Goal: Transaction & Acquisition: Purchase product/service

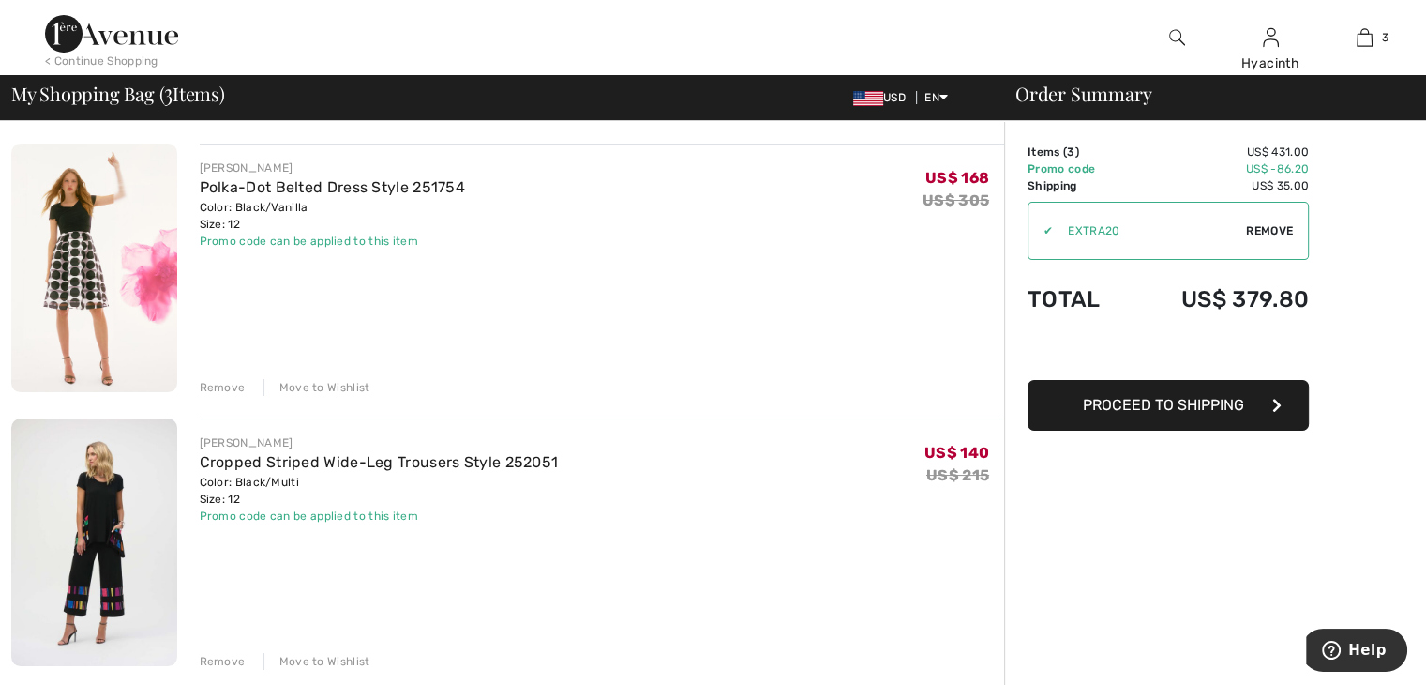
click at [230, 387] on div "Remove" at bounding box center [223, 387] width 46 height 17
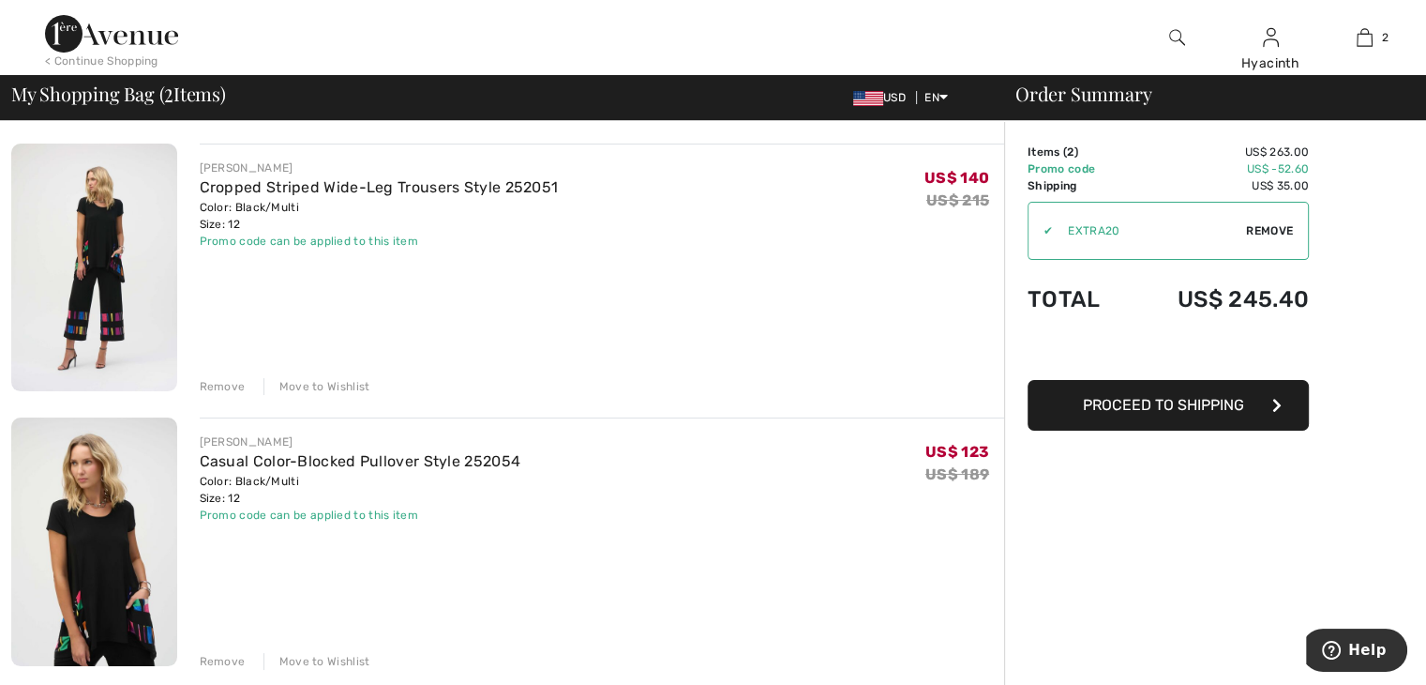
click at [1272, 403] on button "Proceed to Shipping" at bounding box center [1168, 405] width 281 height 51
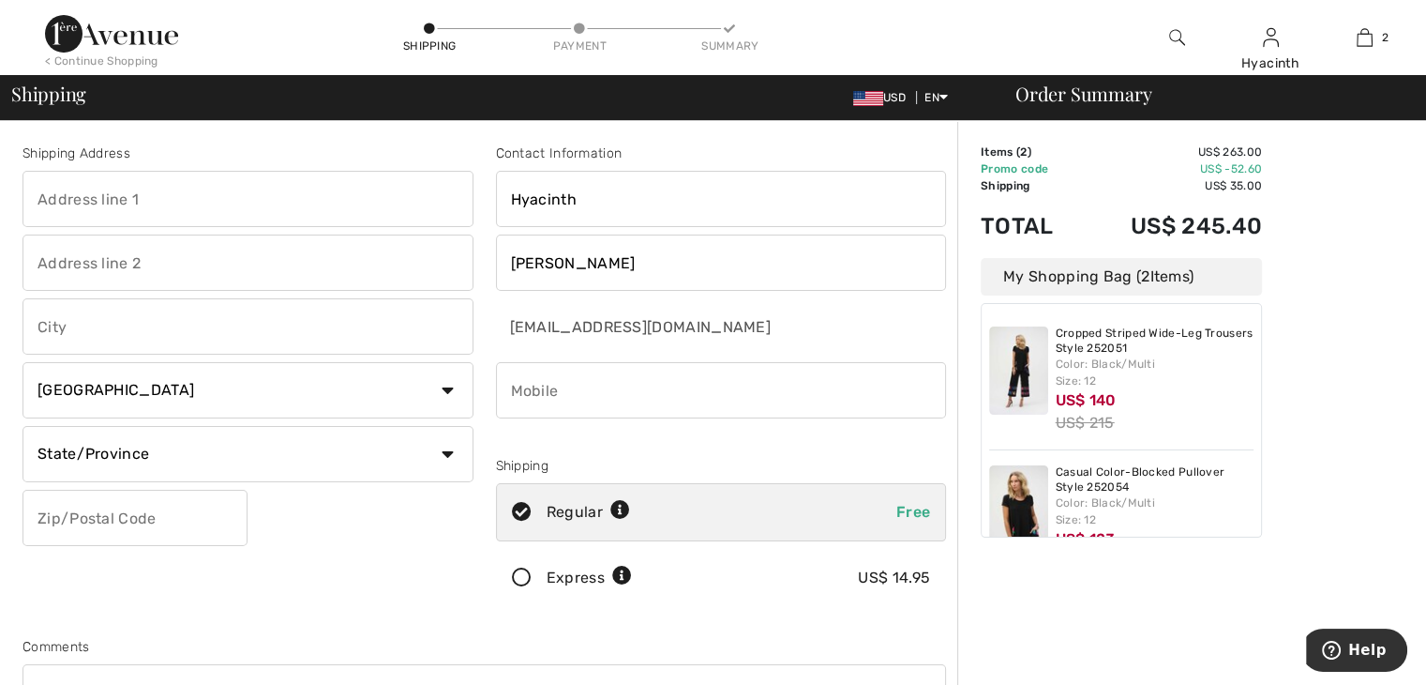
click at [158, 207] on input "text" at bounding box center [248, 199] width 451 height 56
type input "Grand Anse"
type input "PO Box 48"
type input "St George's"
select select "GD"
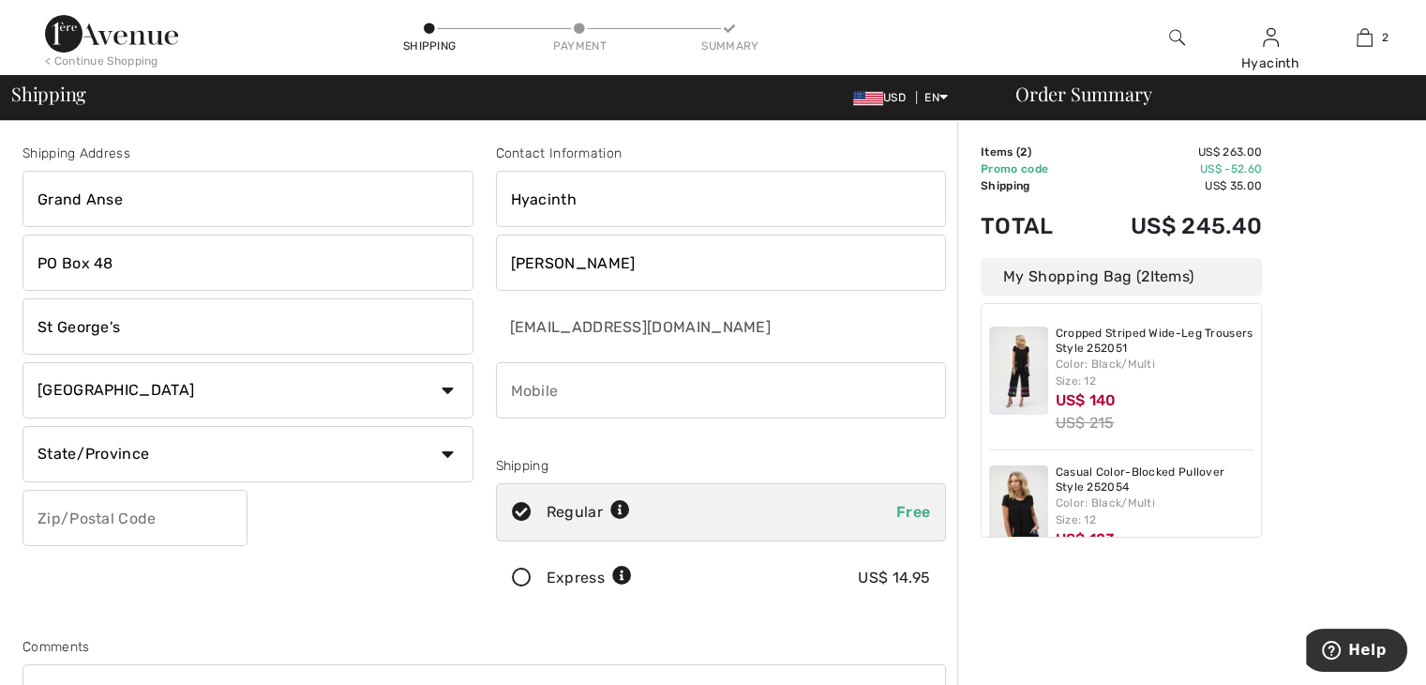
type input "XXXXX"
type input "4734071704"
type input "W I"
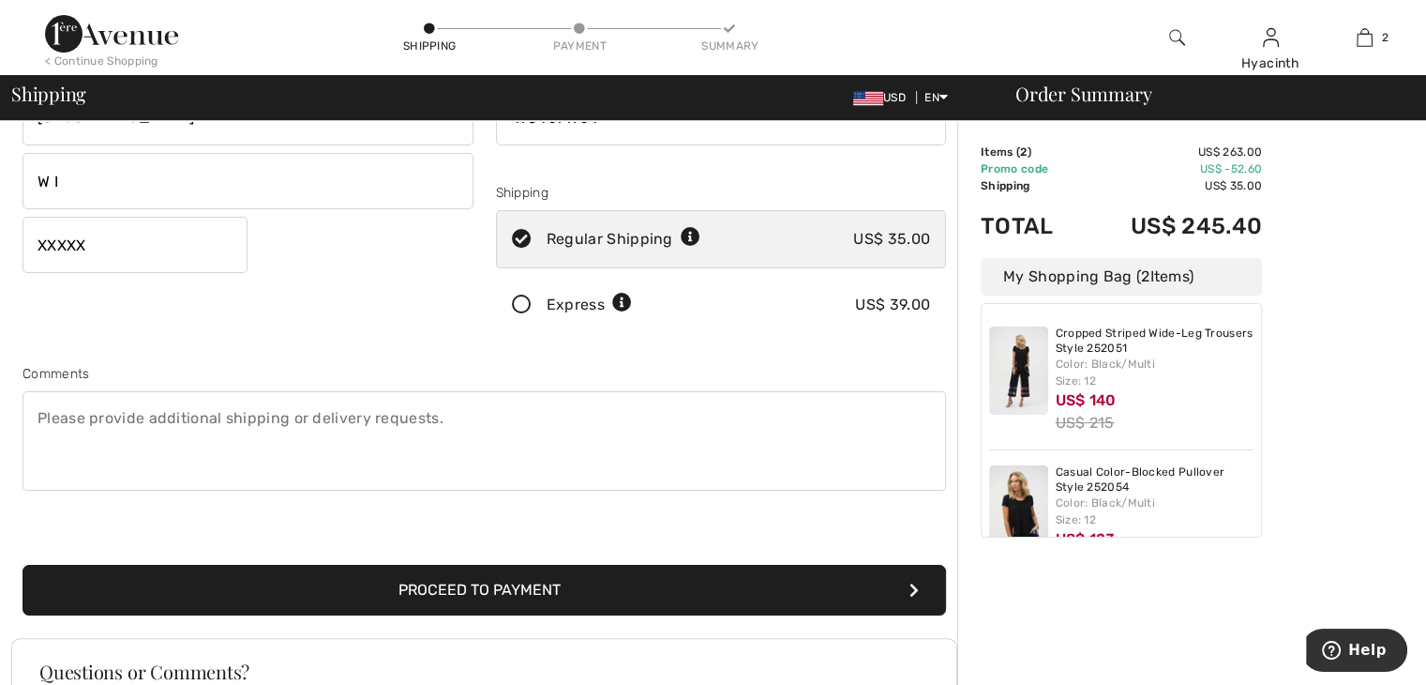
scroll to position [262, 0]
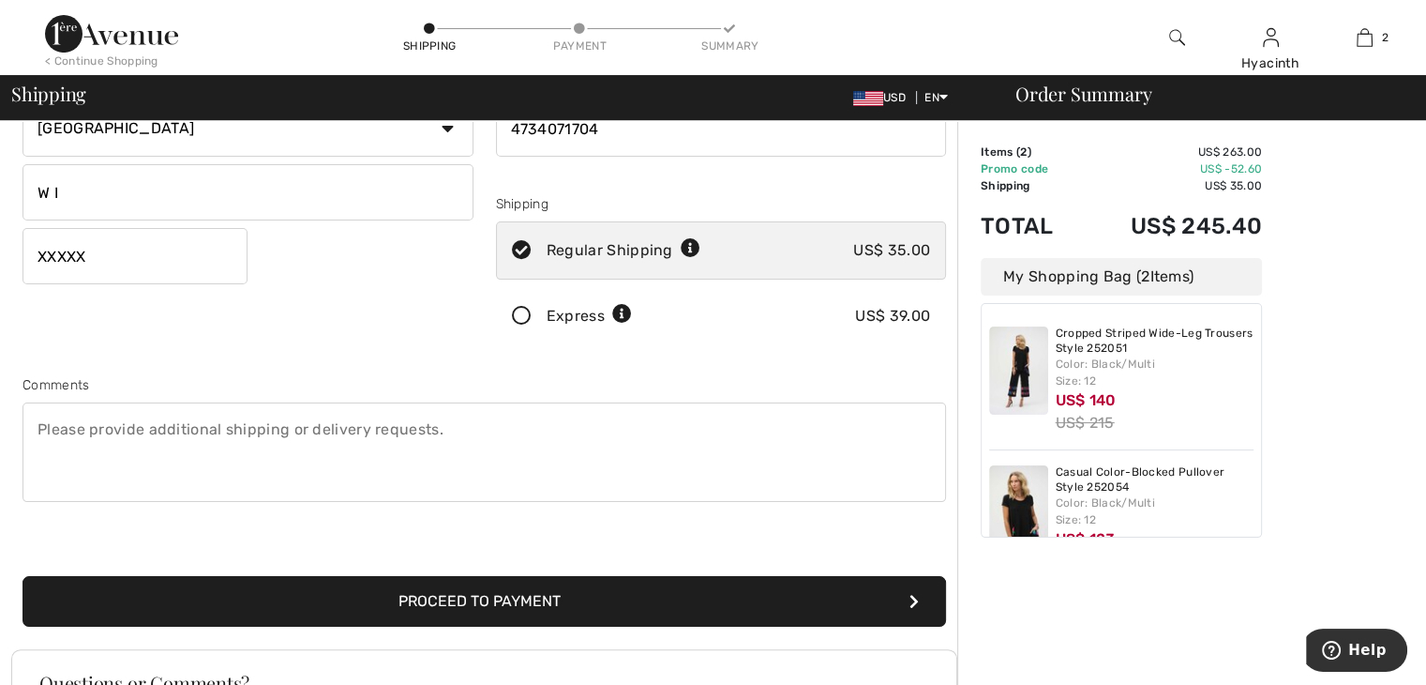
click at [541, 600] on button "Proceed to Payment" at bounding box center [485, 601] width 924 height 51
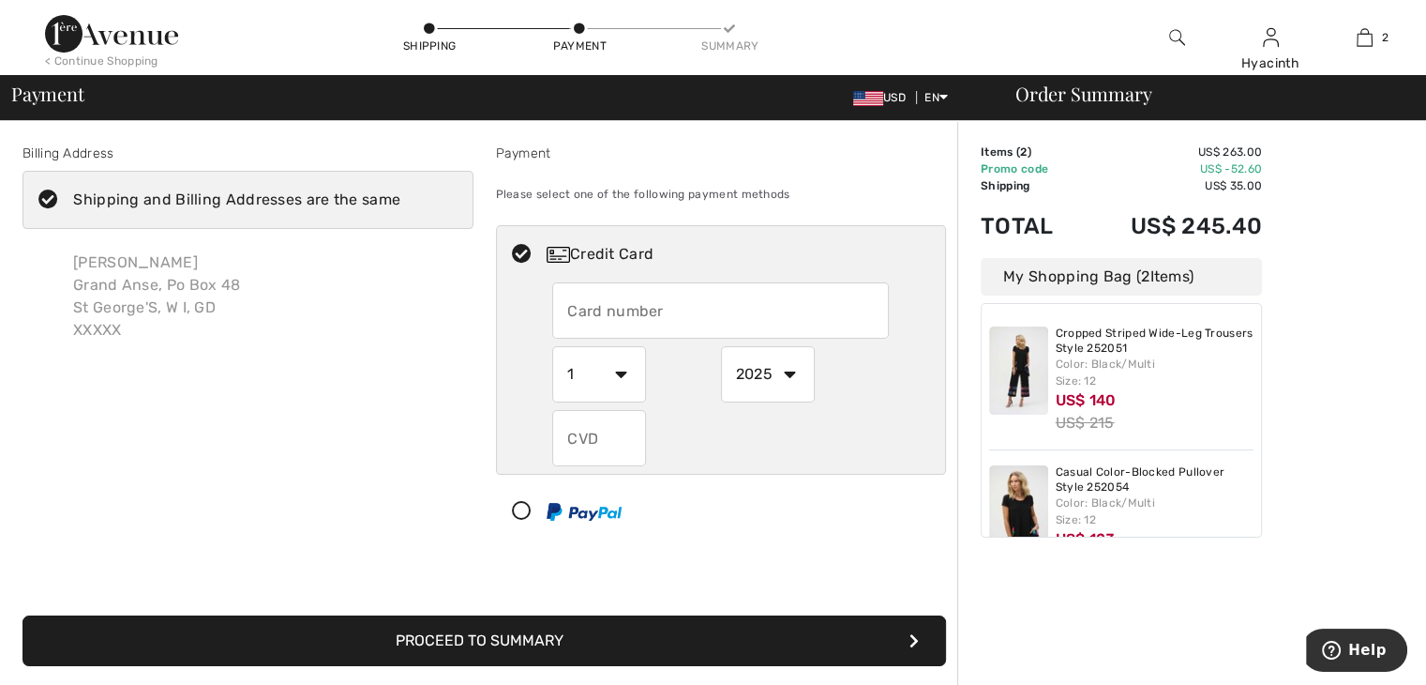
click at [746, 589] on div "Proceed to Summary Complete Your Order with PayPal Proceed to Summary" at bounding box center [484, 618] width 946 height 96
drag, startPoint x: 0, startPoint y: 0, endPoint x: 746, endPoint y: 589, distance: 950.1
click at [746, 589] on div "Proceed to Summary Complete Your Order with PayPal Proceed to Summary" at bounding box center [484, 618] width 946 height 96
click at [677, 316] on input "text" at bounding box center [720, 310] width 337 height 56
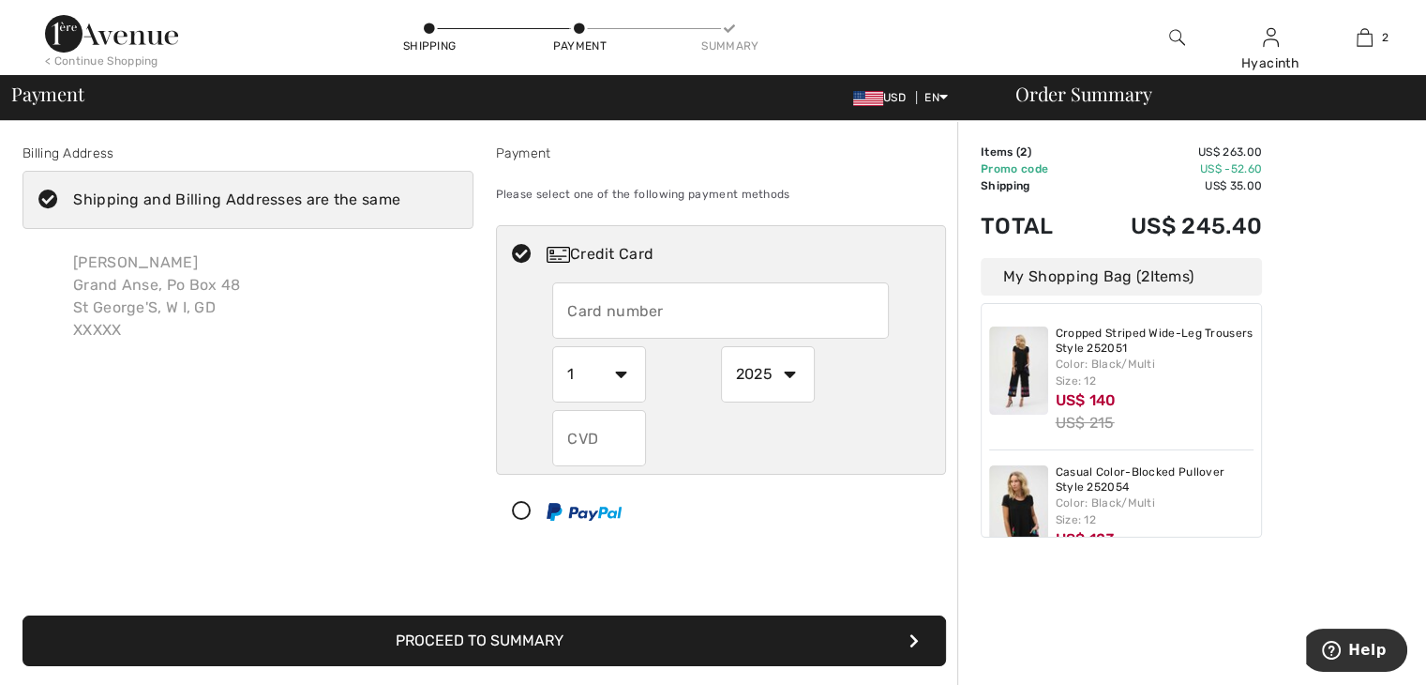
radio input "true"
type input "2230180402272015"
click at [618, 374] on select "1 2 3 4 5 6 7 8 9 10 11 12" at bounding box center [599, 374] width 94 height 56
radio input "true"
select select "4"
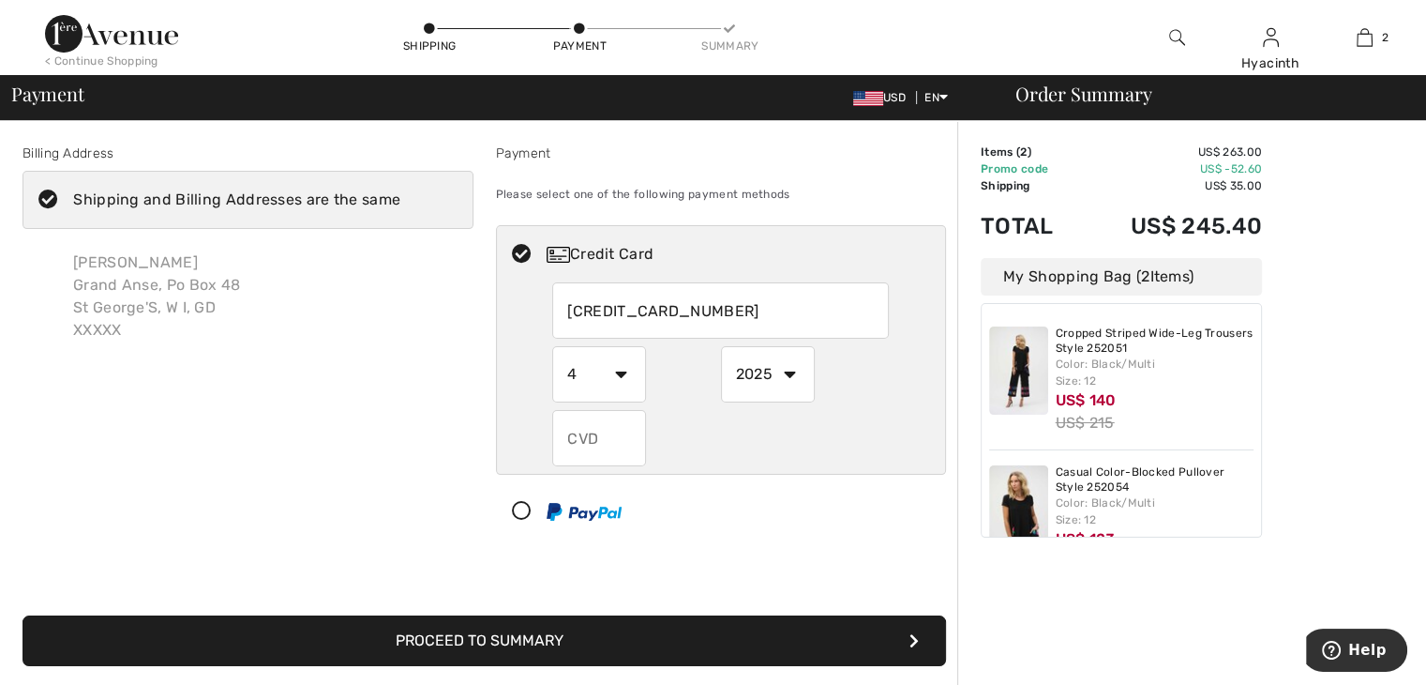
click at [552, 346] on select "1 2 3 4 5 6 7 8 9 10 11 12" at bounding box center [599, 374] width 94 height 56
click at [788, 374] on select "2025 2026 2027 2028 2029 2030 2031 2032 2033 2034 2035" at bounding box center [768, 374] width 94 height 56
radio input "true"
select select "2026"
click at [721, 346] on select "2025 2026 2027 2028 2029 2030 2031 2032 2033 2034 2035" at bounding box center [768, 374] width 94 height 56
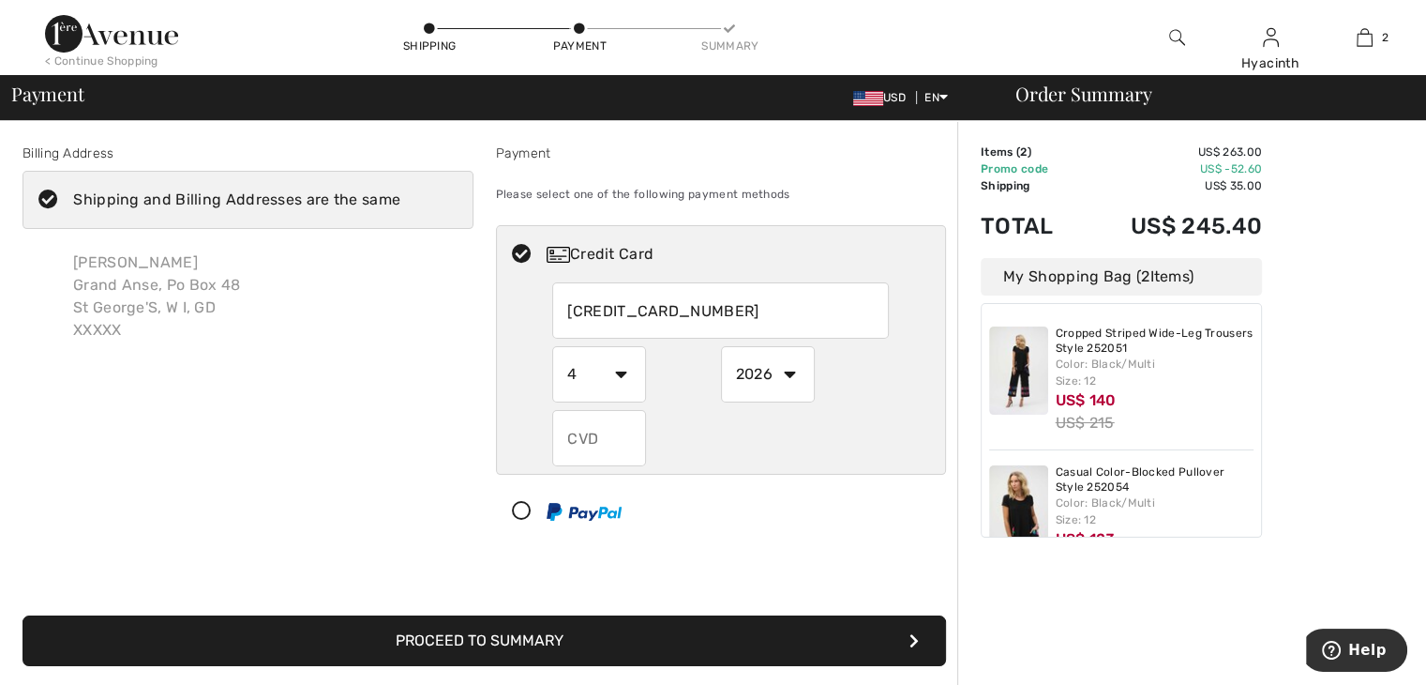
click at [624, 433] on input "text" at bounding box center [599, 438] width 94 height 56
radio input "true"
type input "939"
click at [912, 640] on icon "submit" at bounding box center [914, 640] width 9 height 15
click at [912, 636] on icon "submit" at bounding box center [914, 640] width 9 height 15
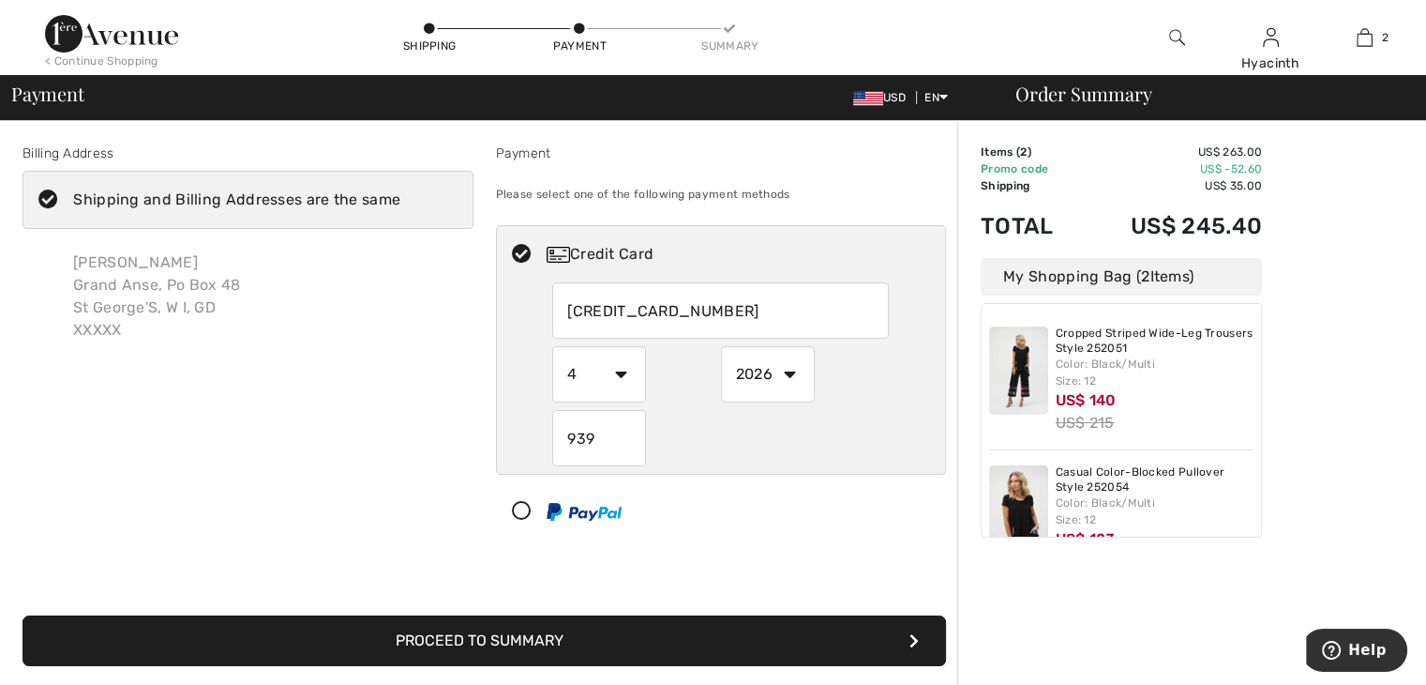
click at [547, 643] on button "Proceed to Summary" at bounding box center [485, 640] width 924 height 51
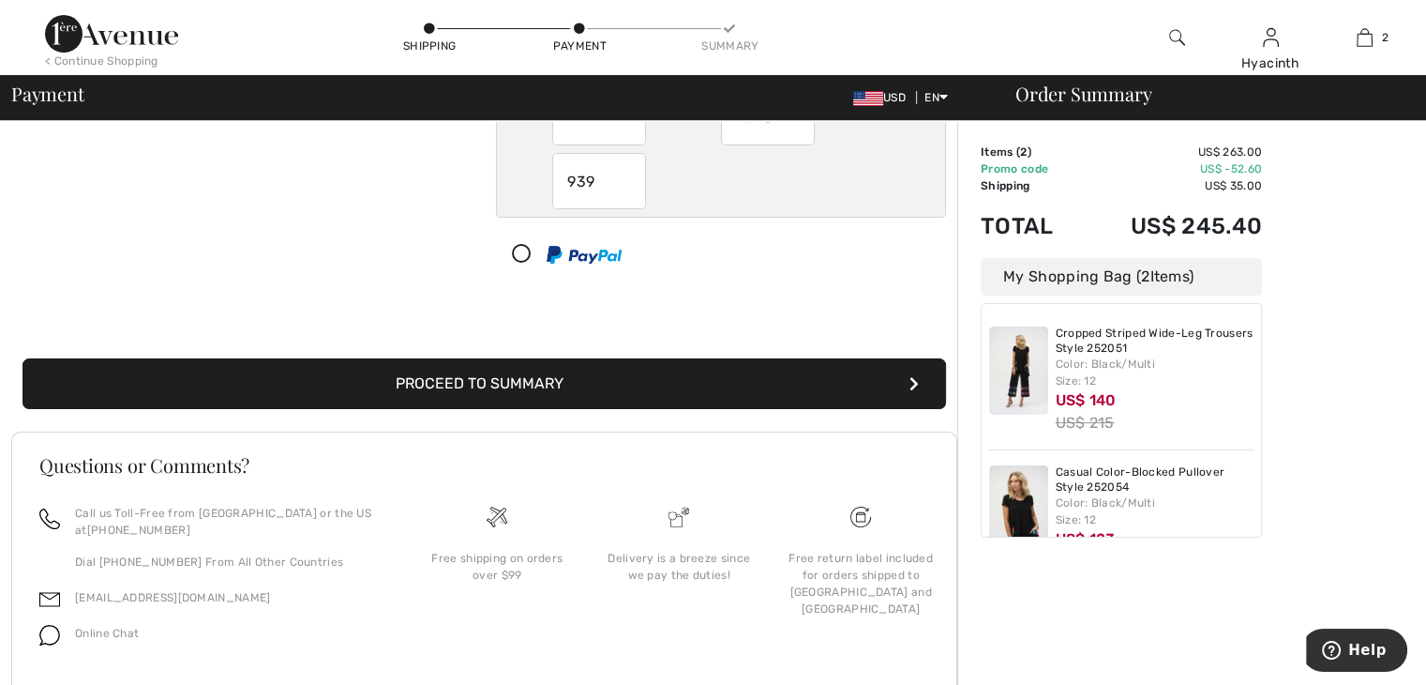
scroll to position [274, 0]
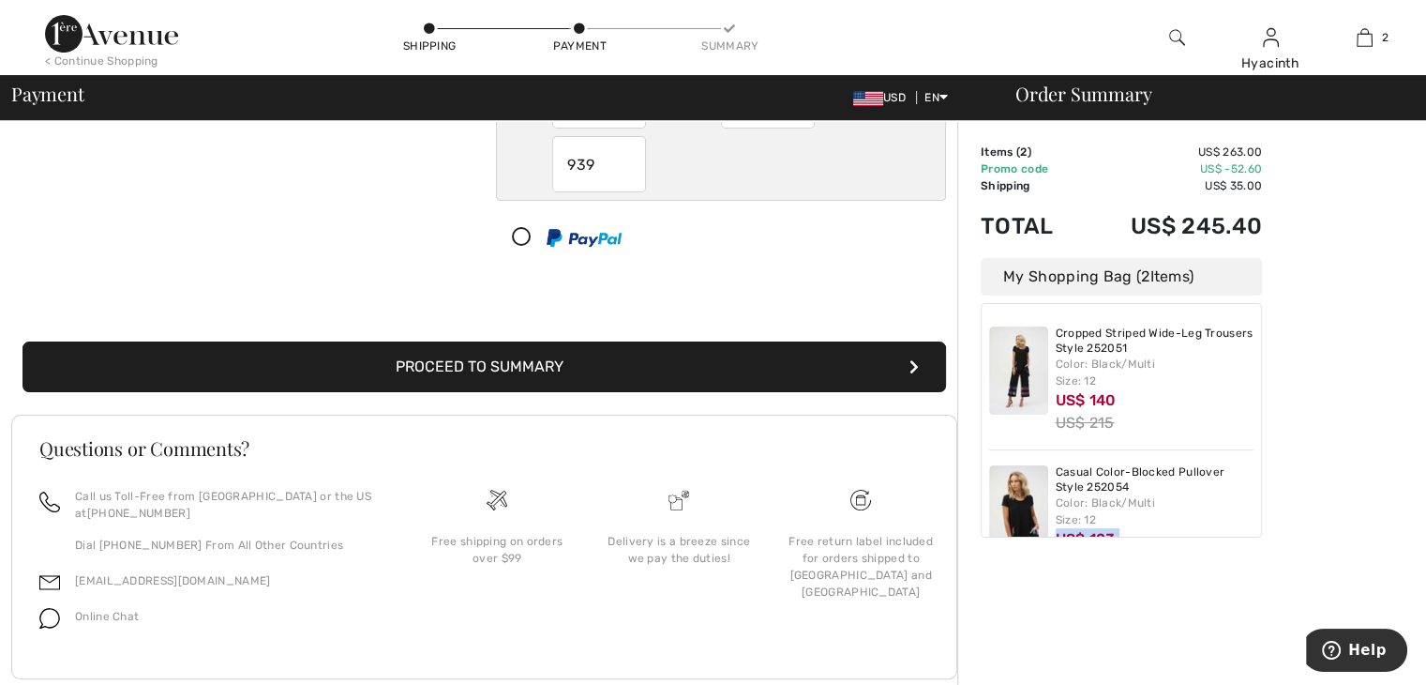
drag, startPoint x: 1268, startPoint y: 450, endPoint x: 1254, endPoint y: 520, distance: 71.7
click at [1254, 520] on div "Order Summary Details Items ( 2 ) US$ 263.00 Promo code US$ -52.60 Shipping US$…" at bounding box center [1192, 286] width 469 height 879
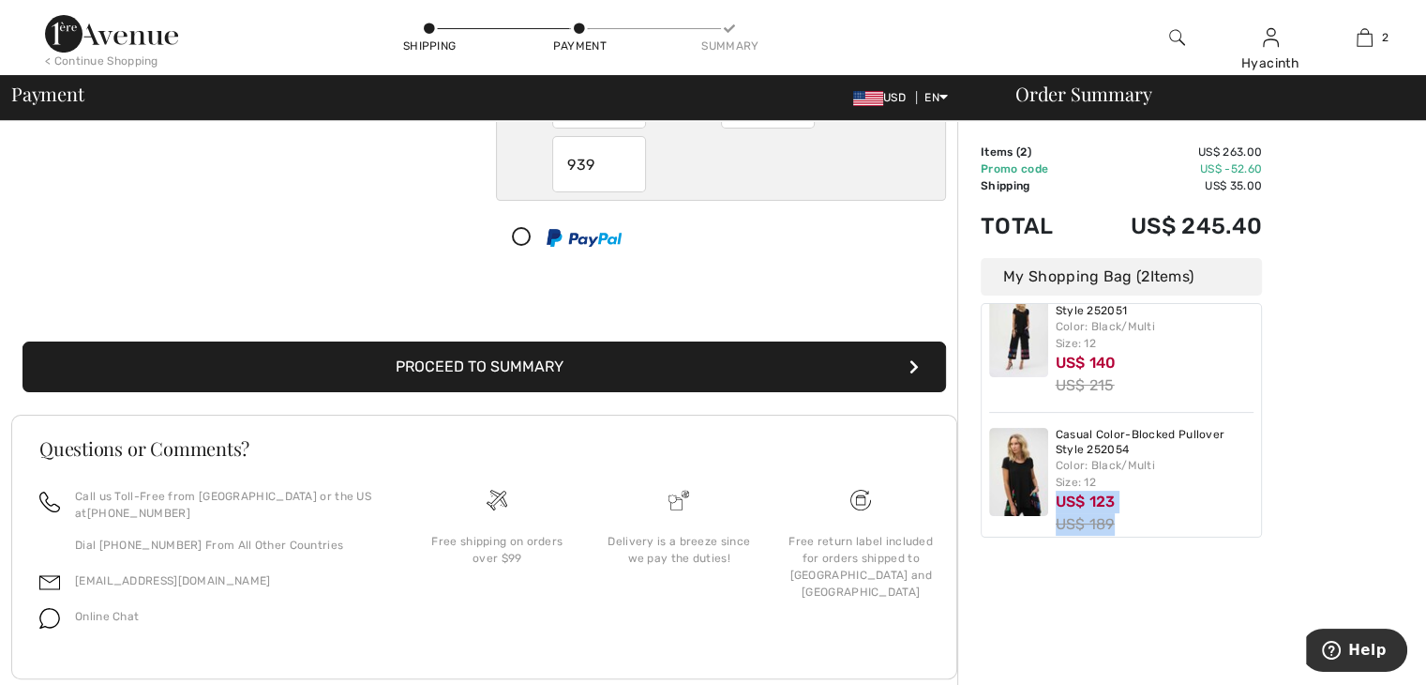
scroll to position [59, 0]
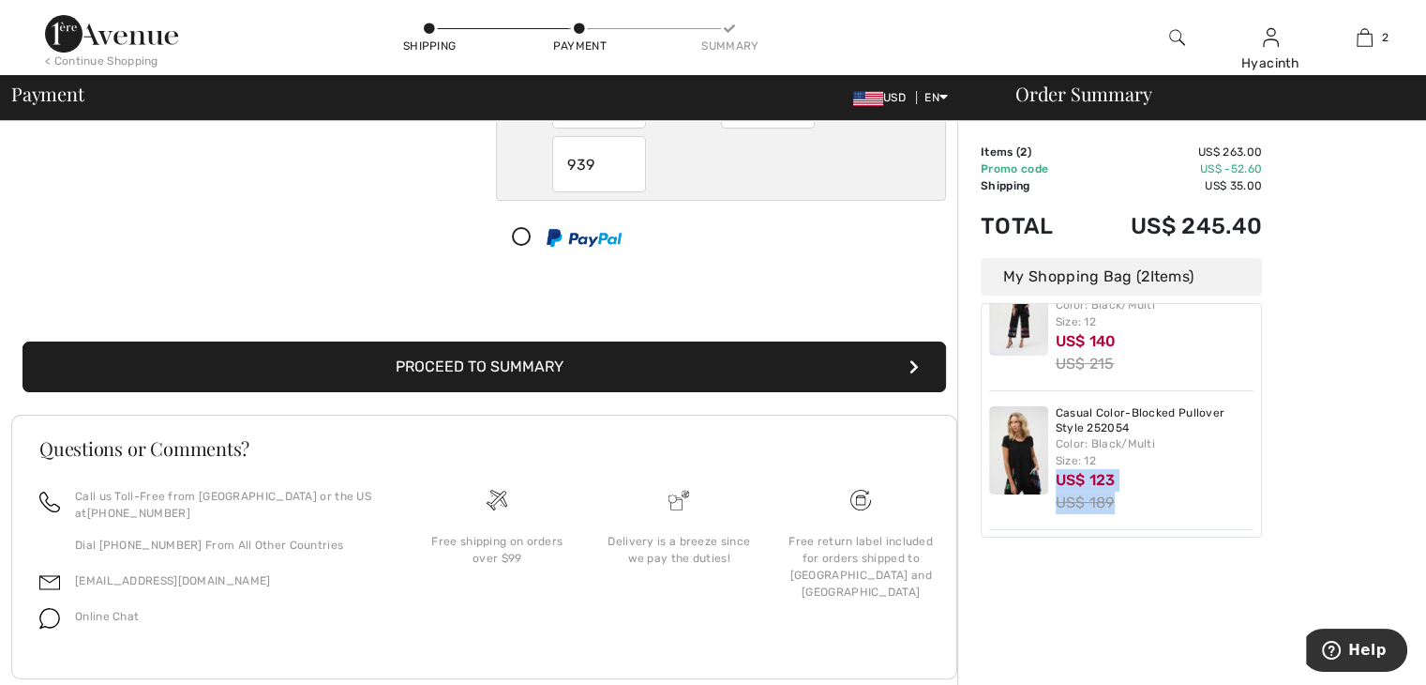
click at [1317, 537] on div "Order Summary Details Items ( 2 ) US$ 263.00 Promo code US$ -52.60 Shipping US$…" at bounding box center [1192, 286] width 469 height 879
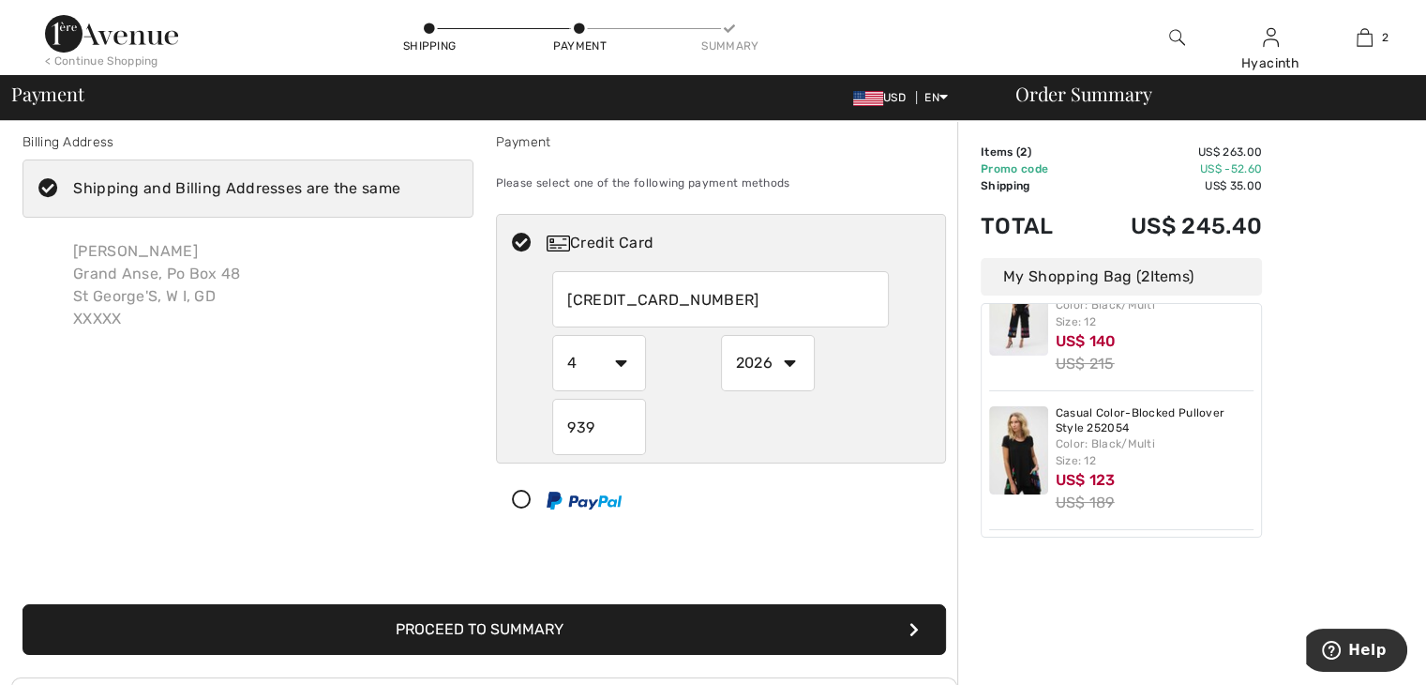
scroll to position [0, 0]
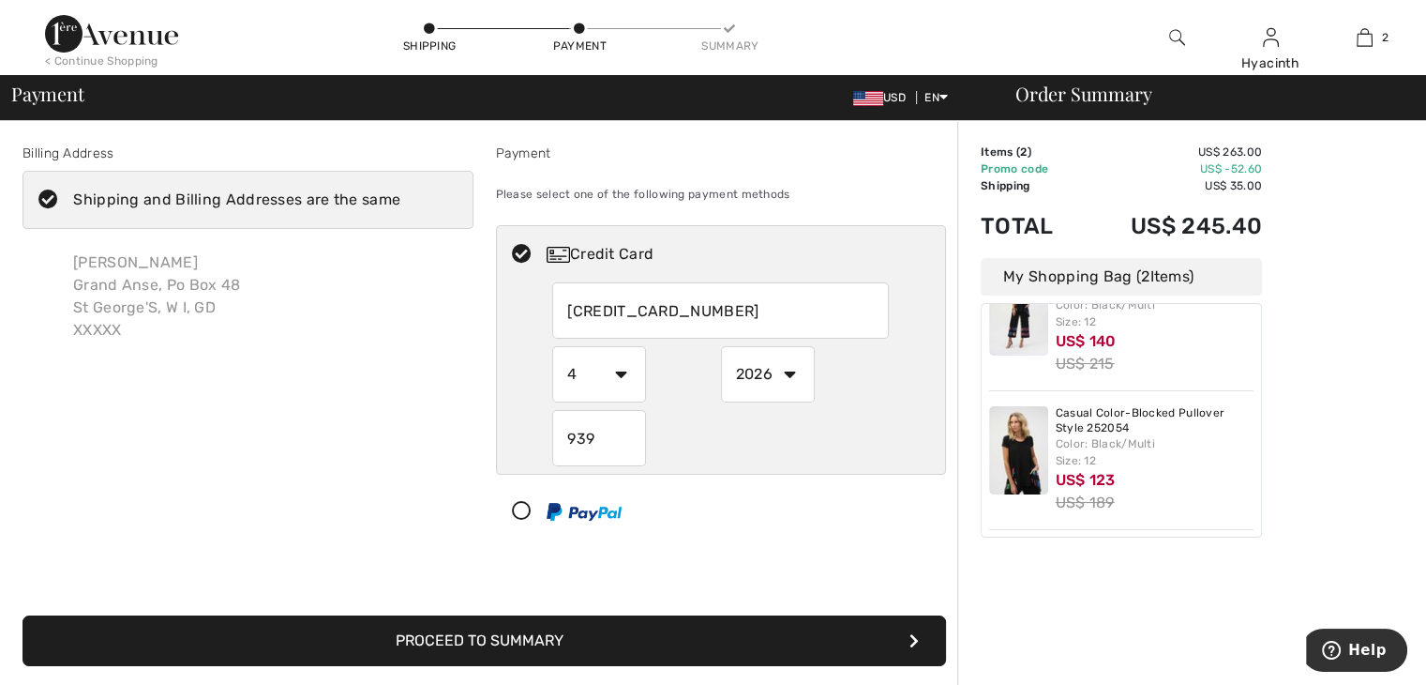
click at [912, 635] on icon "submit" at bounding box center [914, 640] width 9 height 15
drag, startPoint x: 912, startPoint y: 635, endPoint x: 795, endPoint y: 656, distance: 118.3
click at [795, 656] on button "Proceed to Summary" at bounding box center [485, 640] width 924 height 51
click at [546, 638] on button "Proceed to Summary" at bounding box center [485, 640] width 924 height 51
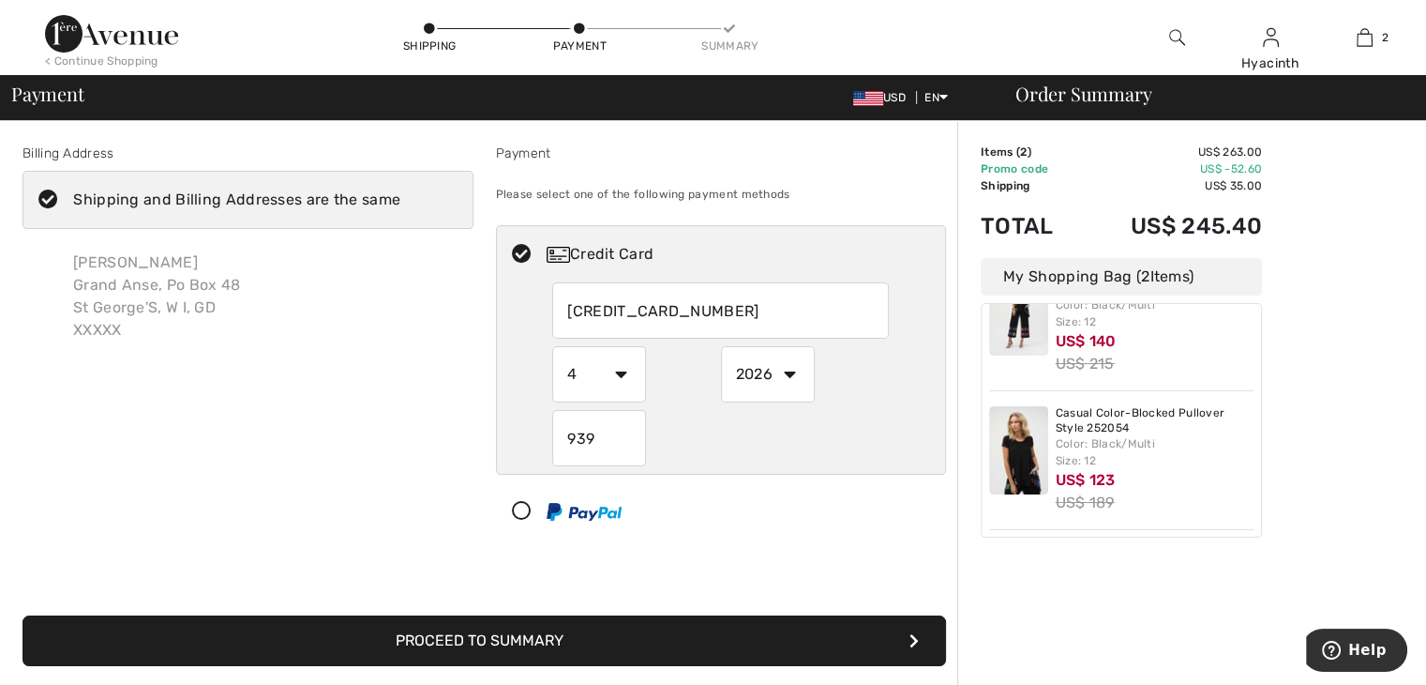
click at [915, 635] on icon "submit" at bounding box center [914, 640] width 9 height 15
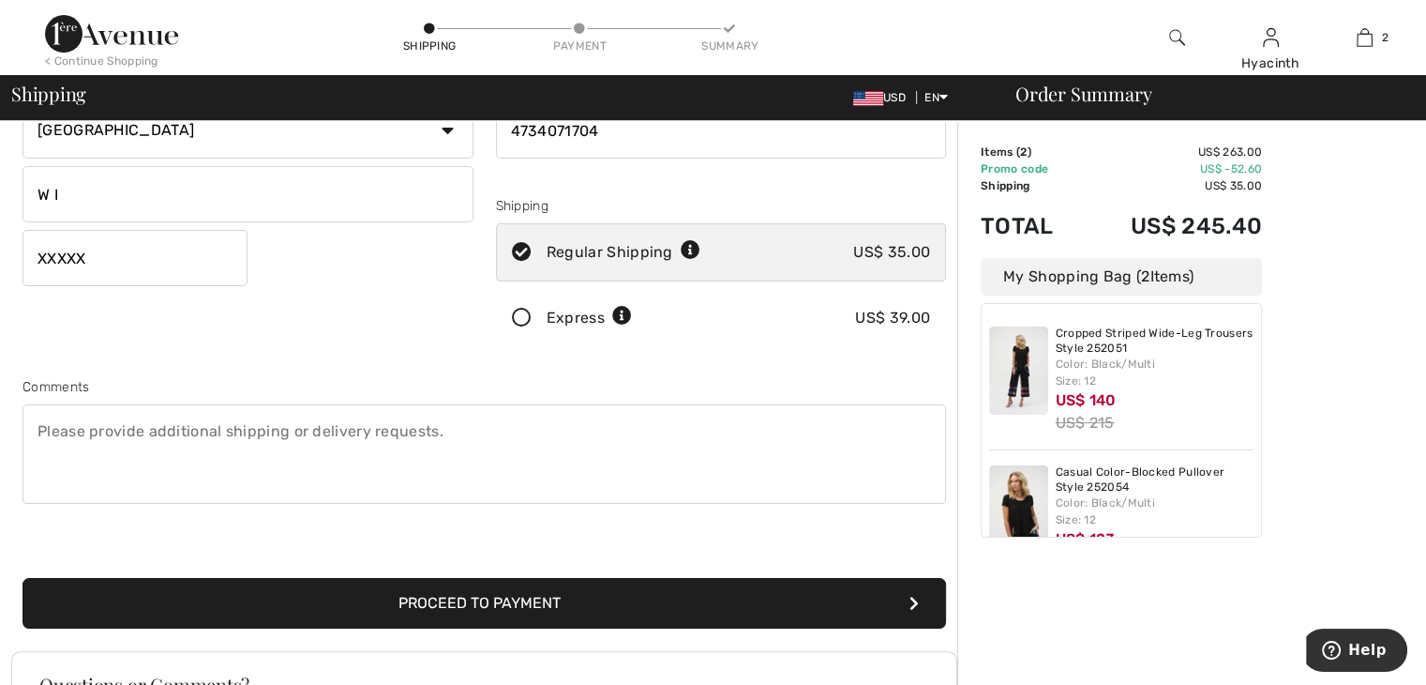
scroll to position [263, 0]
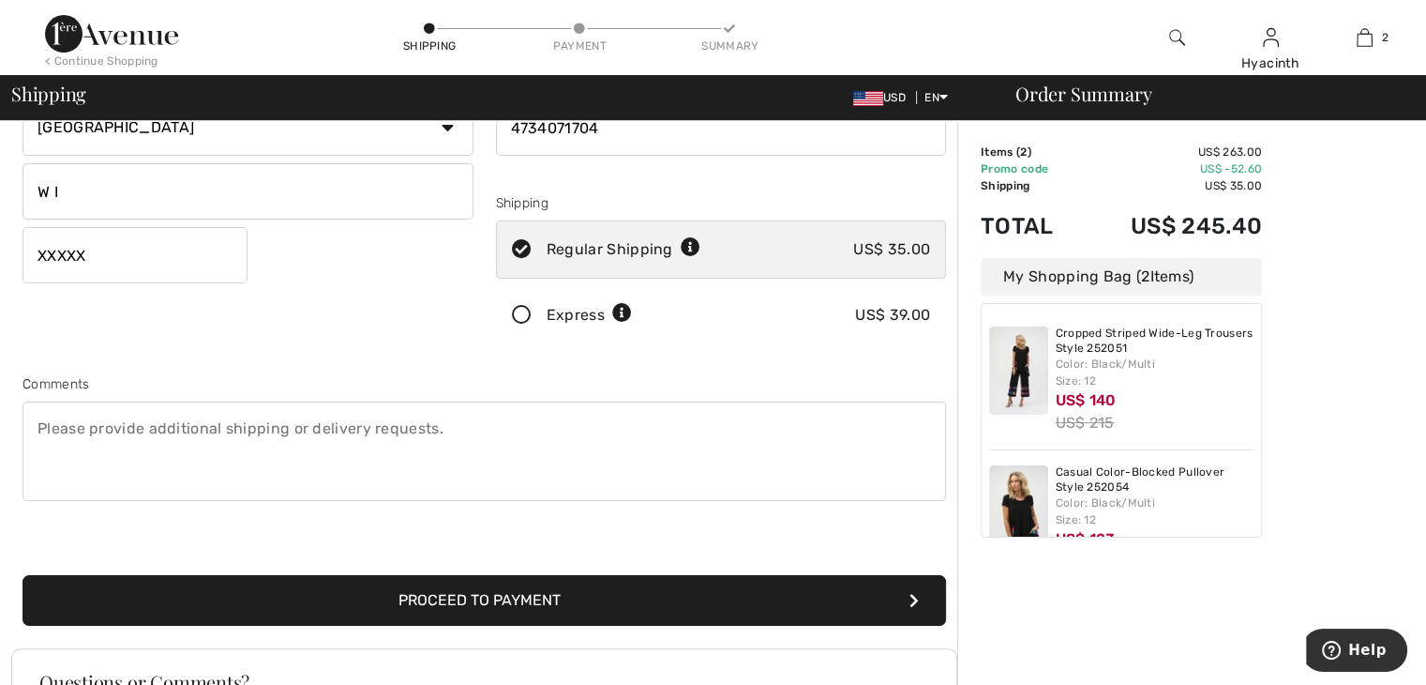
click at [912, 597] on icon "submit" at bounding box center [914, 600] width 9 height 15
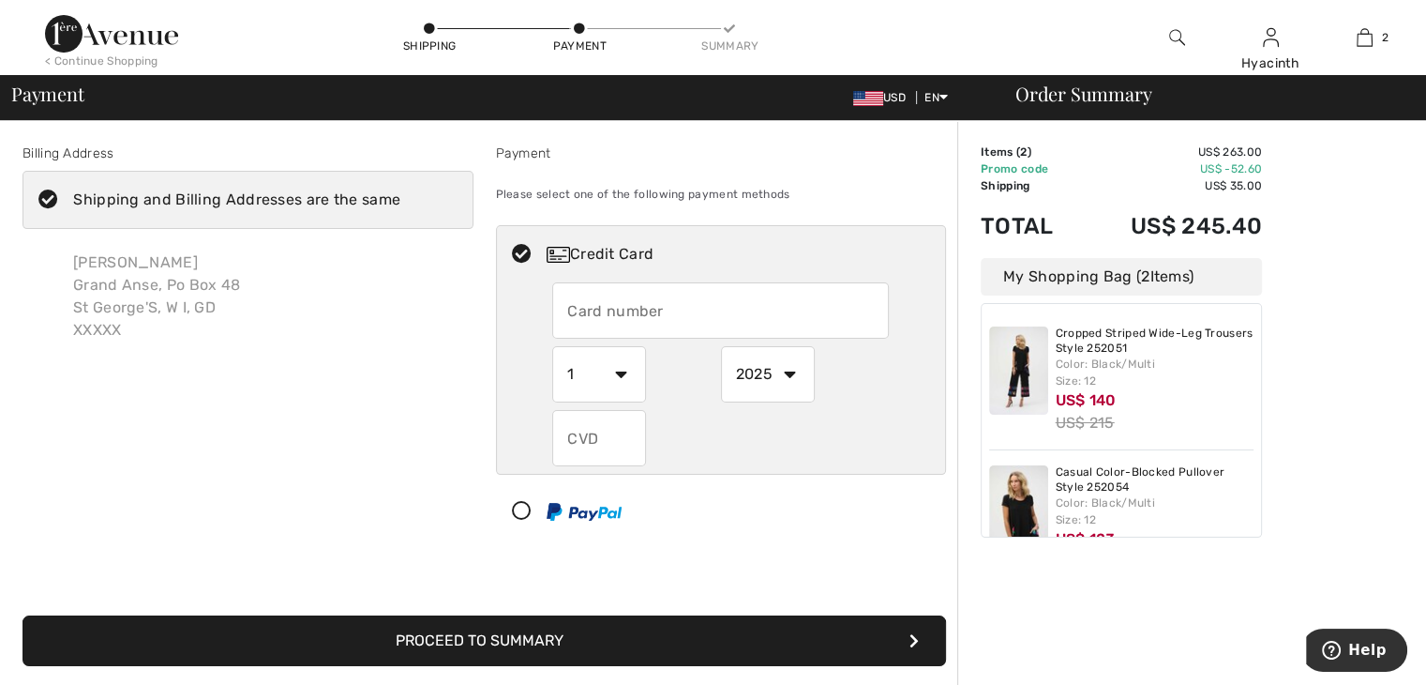
click at [631, 300] on input "text" at bounding box center [720, 310] width 337 height 56
radio input "true"
type input "[CREDIT_CARD_NUMBER]"
click at [619, 433] on input "text" at bounding box center [599, 438] width 94 height 56
radio input "true"
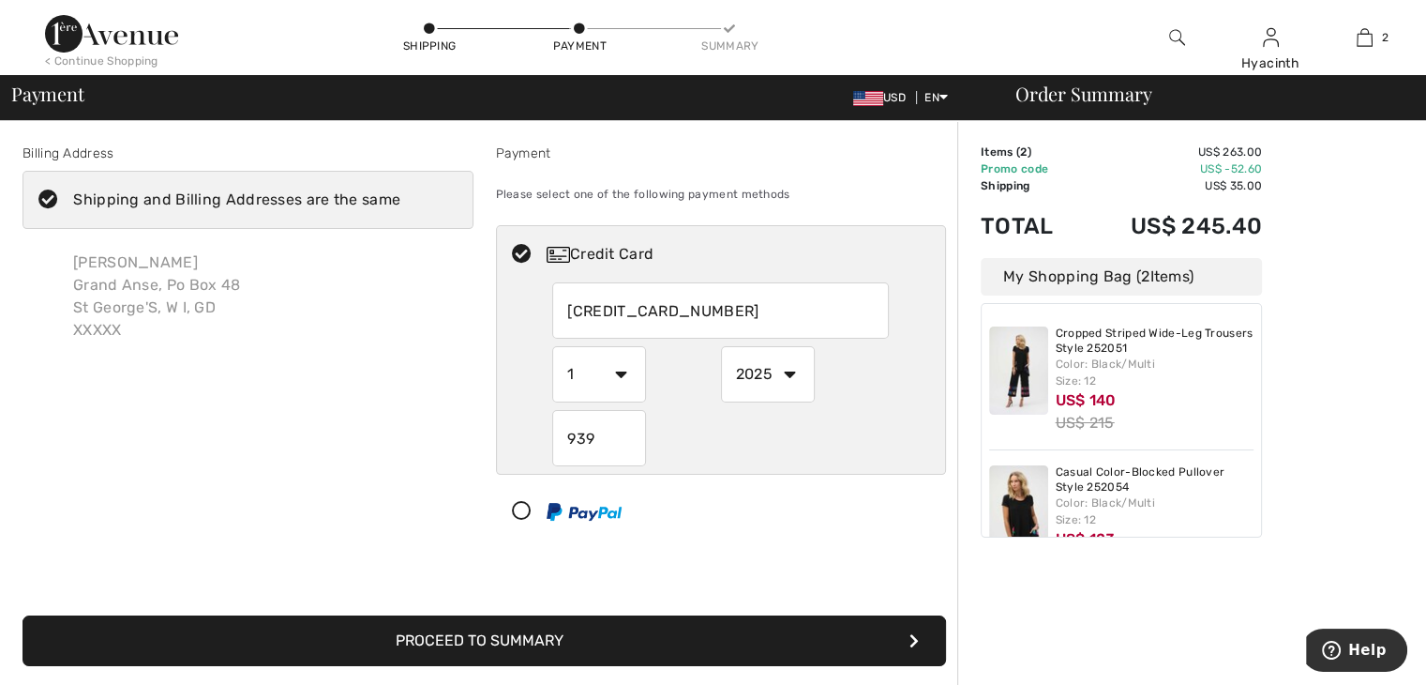
type input "939"
click at [910, 641] on icon "submit" at bounding box center [914, 640] width 9 height 15
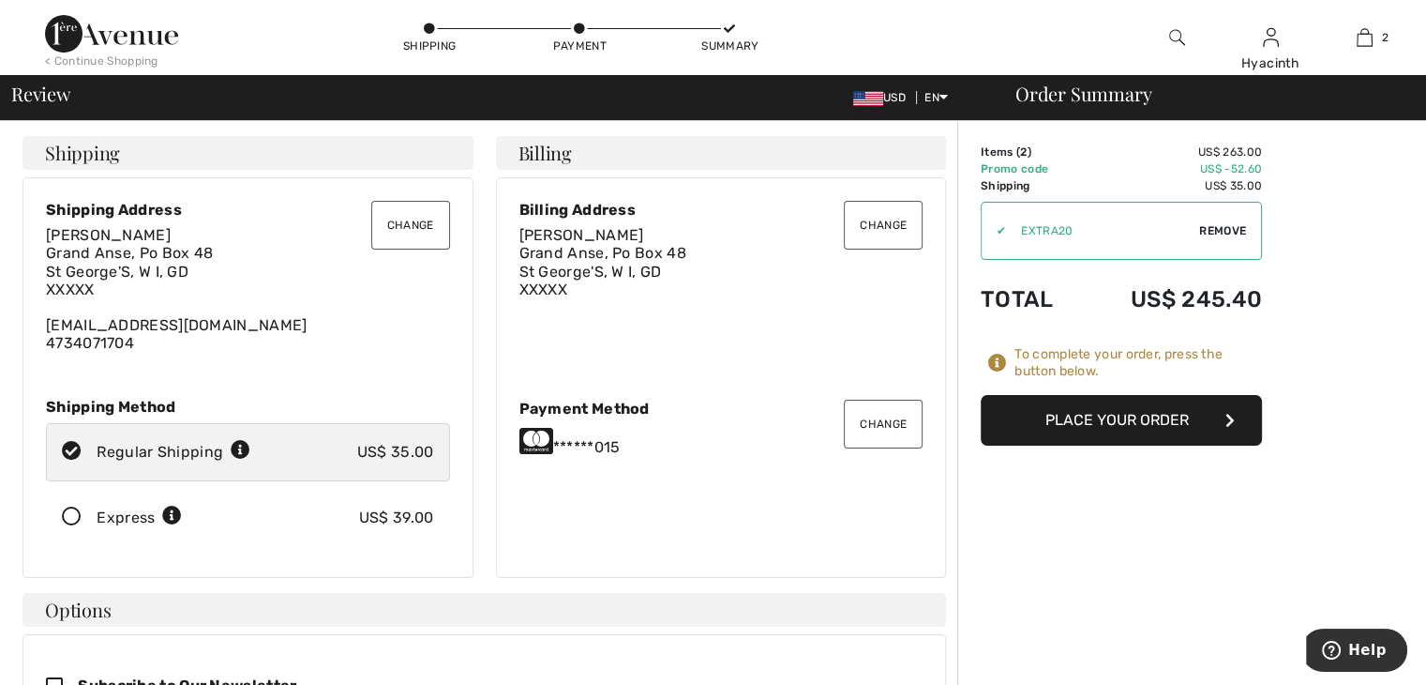
click at [1107, 415] on button "Place Your Order" at bounding box center [1121, 420] width 281 height 51
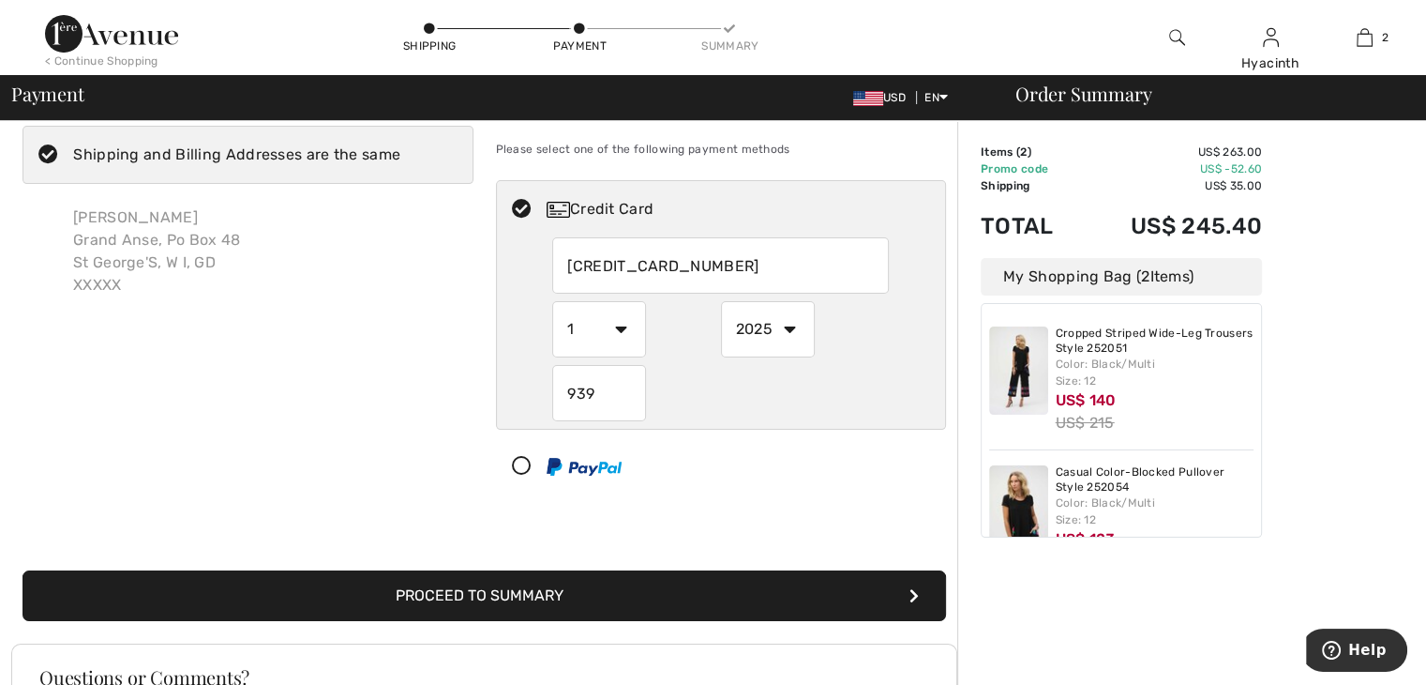
click at [728, 270] on input "2230180402272015" at bounding box center [720, 265] width 337 height 56
radio input "true"
type input "2"
type input "4901680132126021"
click at [619, 327] on select "1 2 3 4 5 6 7 8 9 10 11 12" at bounding box center [599, 329] width 94 height 56
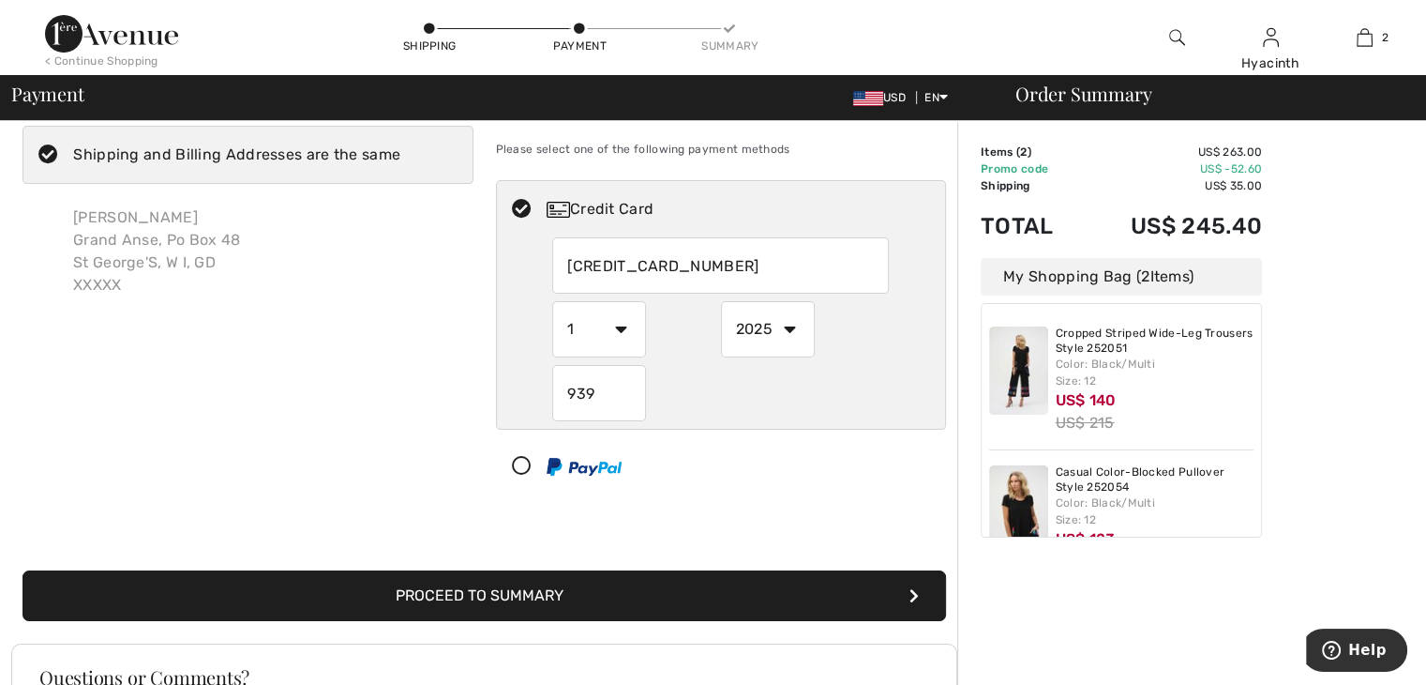
click at [552, 301] on select "1 2 3 4 5 6 7 8 9 10 11 12" at bounding box center [599, 329] width 94 height 56
click at [791, 328] on select "2025 2026 2027 2028 2029 2030 2031 2032 2033 2034 2035" at bounding box center [768, 329] width 94 height 56
radio input "true"
select select "2028"
click at [721, 301] on select "2025 2026 2027 2028 2029 2030 2031 2032 2033 2034 2035" at bounding box center [768, 329] width 94 height 56
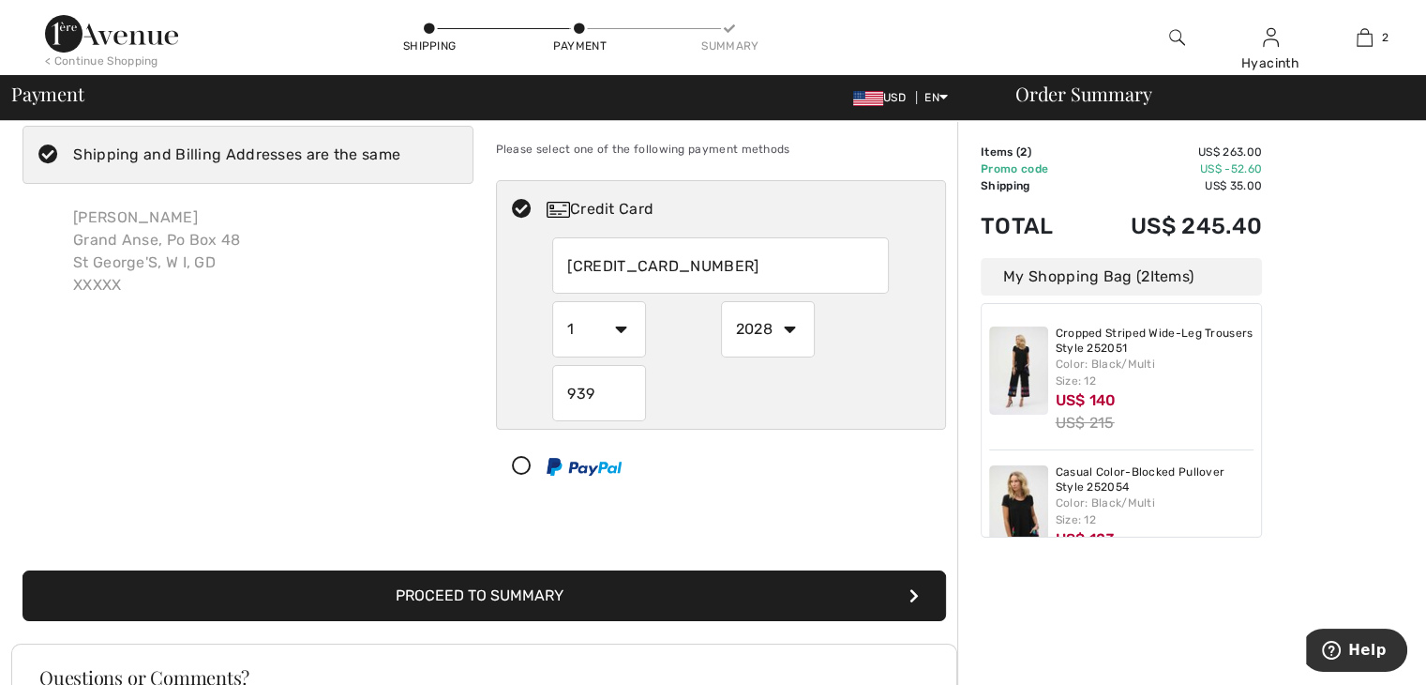
click at [619, 391] on input "939" at bounding box center [599, 393] width 94 height 56
radio input "true"
type input "9"
type input "285"
click at [912, 591] on icon "submit" at bounding box center [914, 595] width 9 height 15
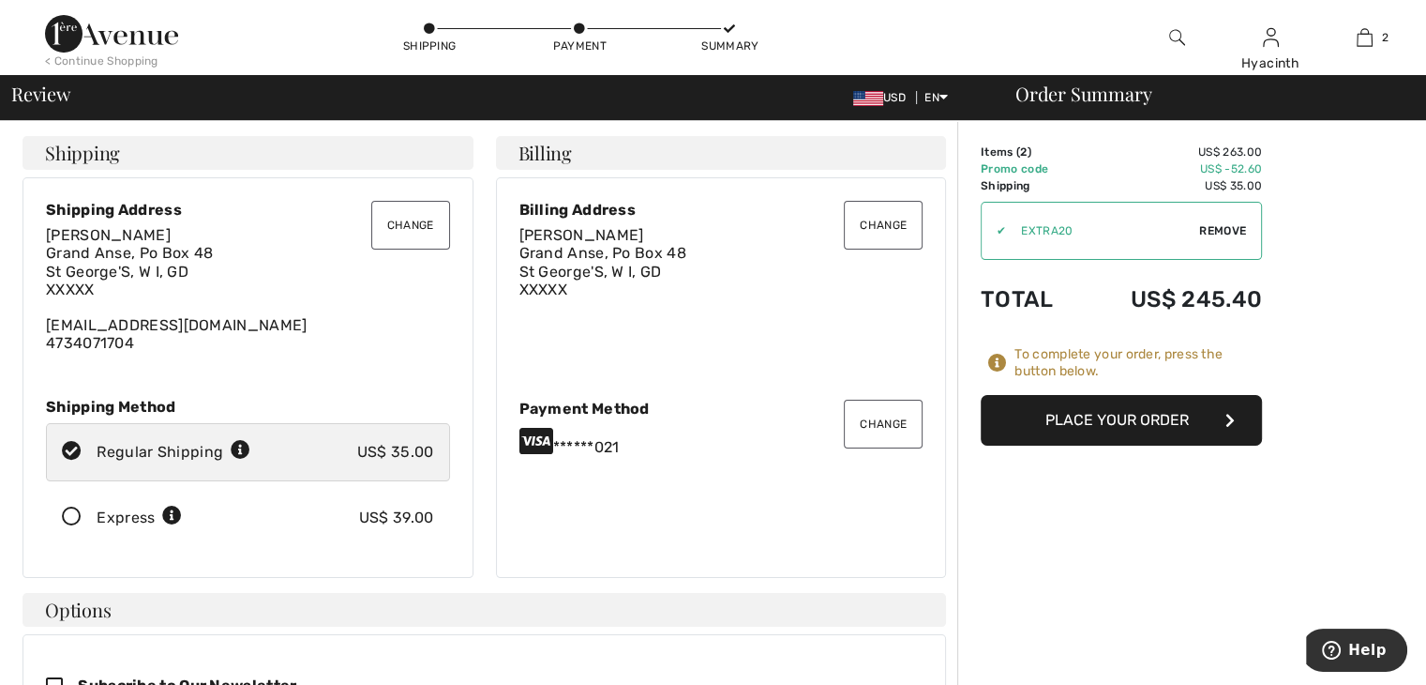
click at [1103, 415] on button "Place Your Order" at bounding box center [1121, 420] width 281 height 51
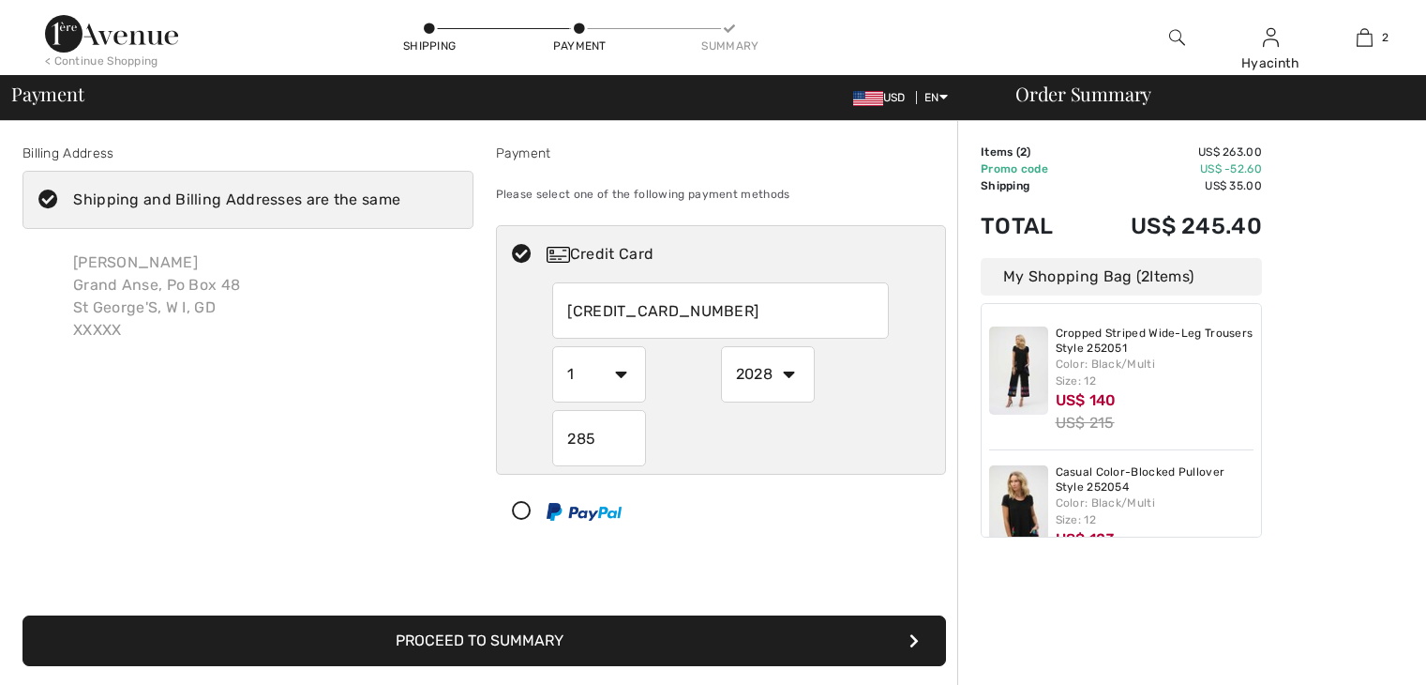
select select "2028"
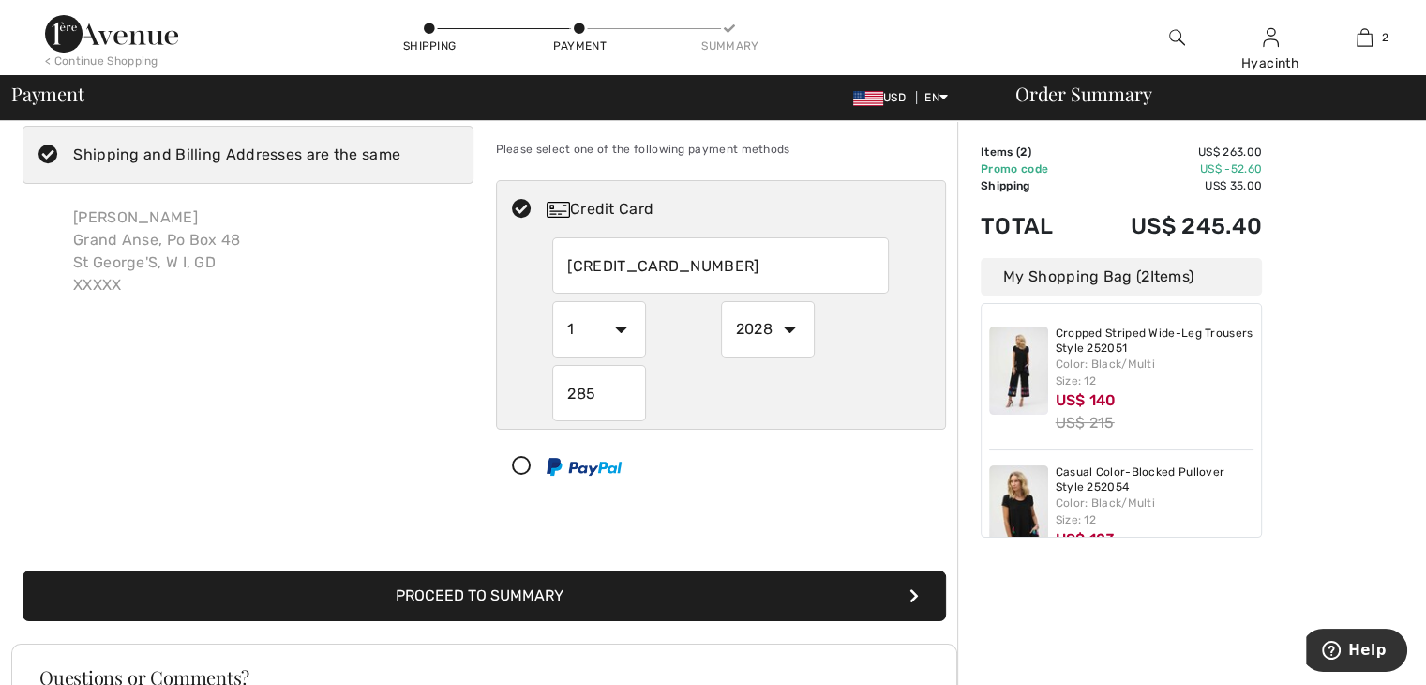
click at [912, 594] on icon "submit" at bounding box center [914, 595] width 9 height 15
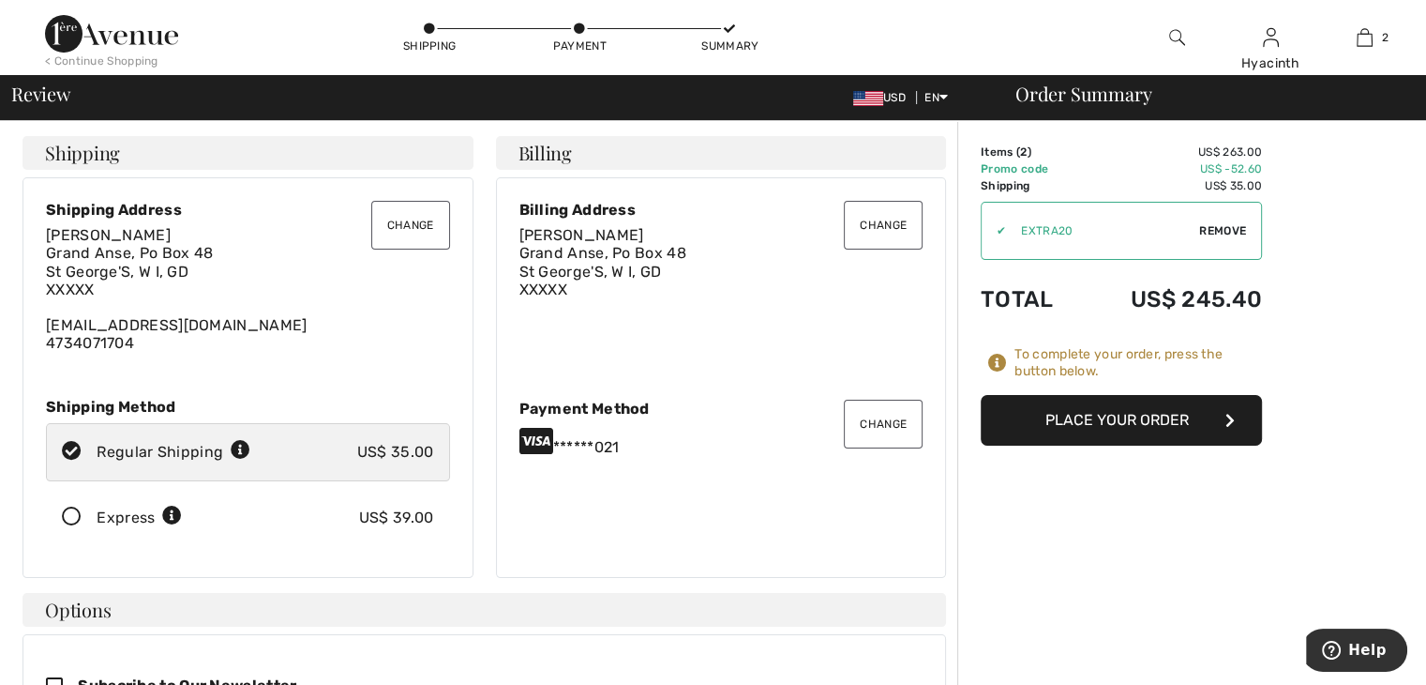
click at [1058, 414] on button "Place Your Order" at bounding box center [1121, 420] width 281 height 51
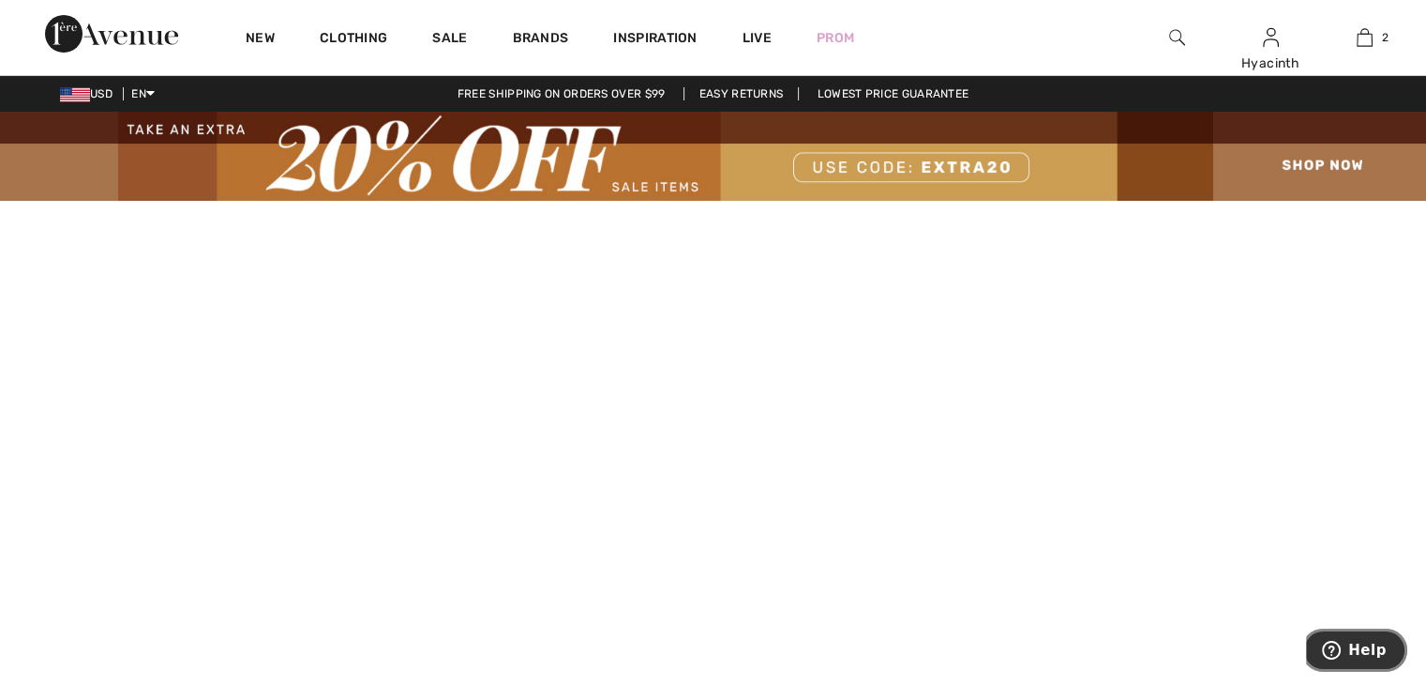
click at [1381, 649] on span "Help" at bounding box center [1368, 649] width 38 height 17
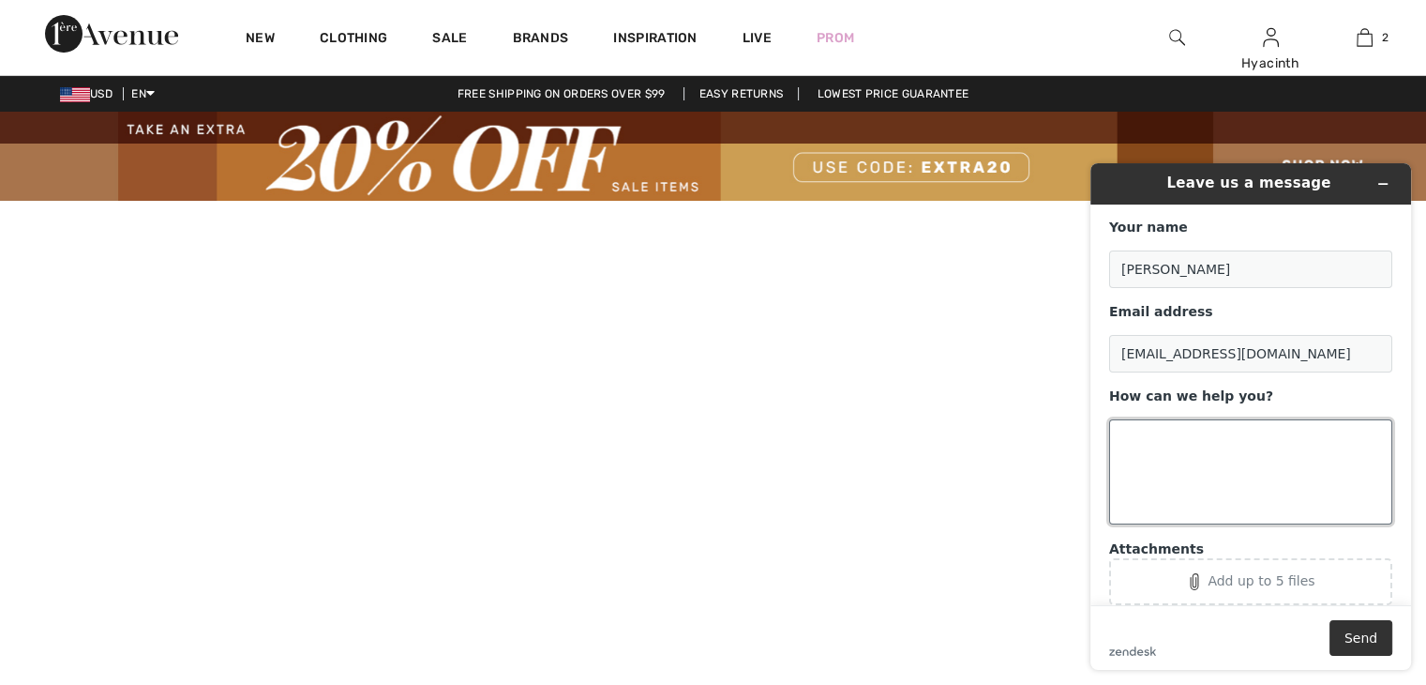
click at [1156, 433] on textarea "How can we help you?" at bounding box center [1250, 471] width 283 height 105
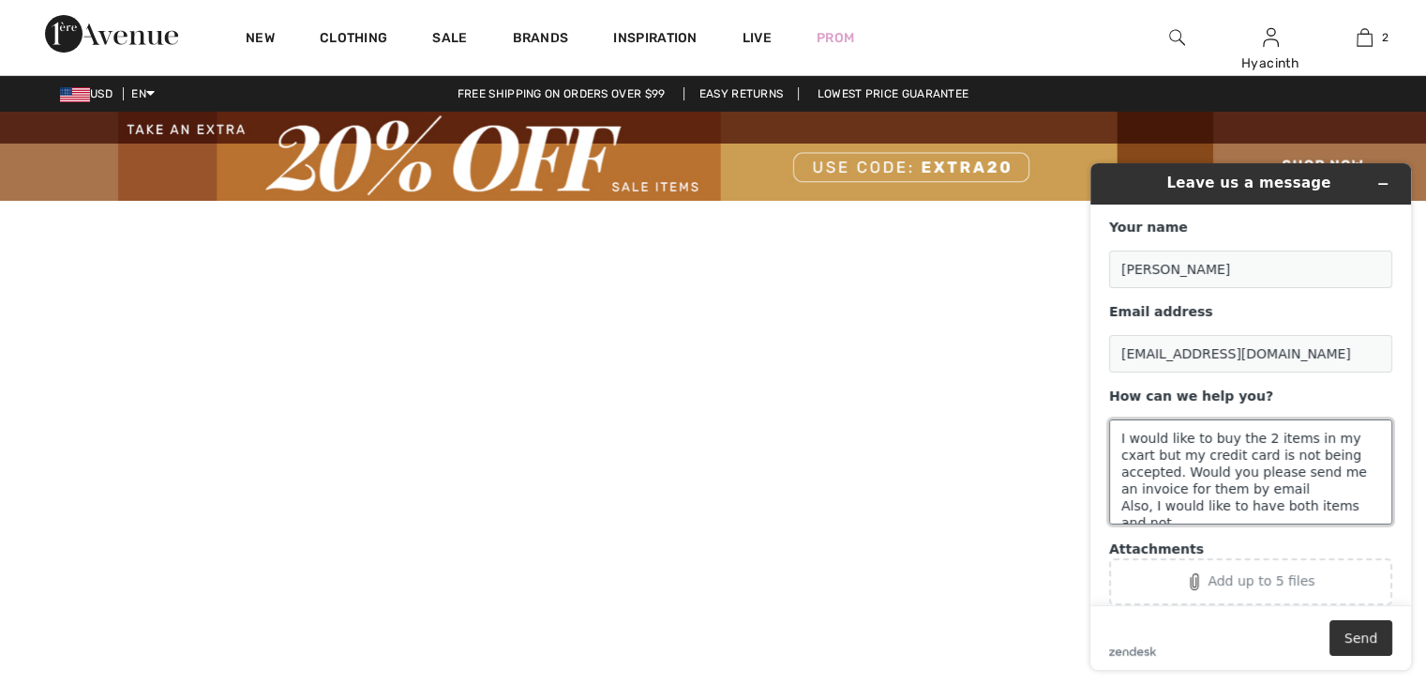
scroll to position [8, 0]
click at [1202, 515] on textarea "I would like to buy the 2 items in my cart, but my credit card is not being acc…" at bounding box center [1250, 471] width 283 height 105
click at [1201, 513] on textarea "I would like to buy the 2 items in my cart, but my credit card is not being acc…" at bounding box center [1250, 471] width 283 height 105
click at [1244, 518] on textarea "I would like to buy the 2 items in my cart, but my credit card is not being acc…" at bounding box center [1250, 471] width 283 height 105
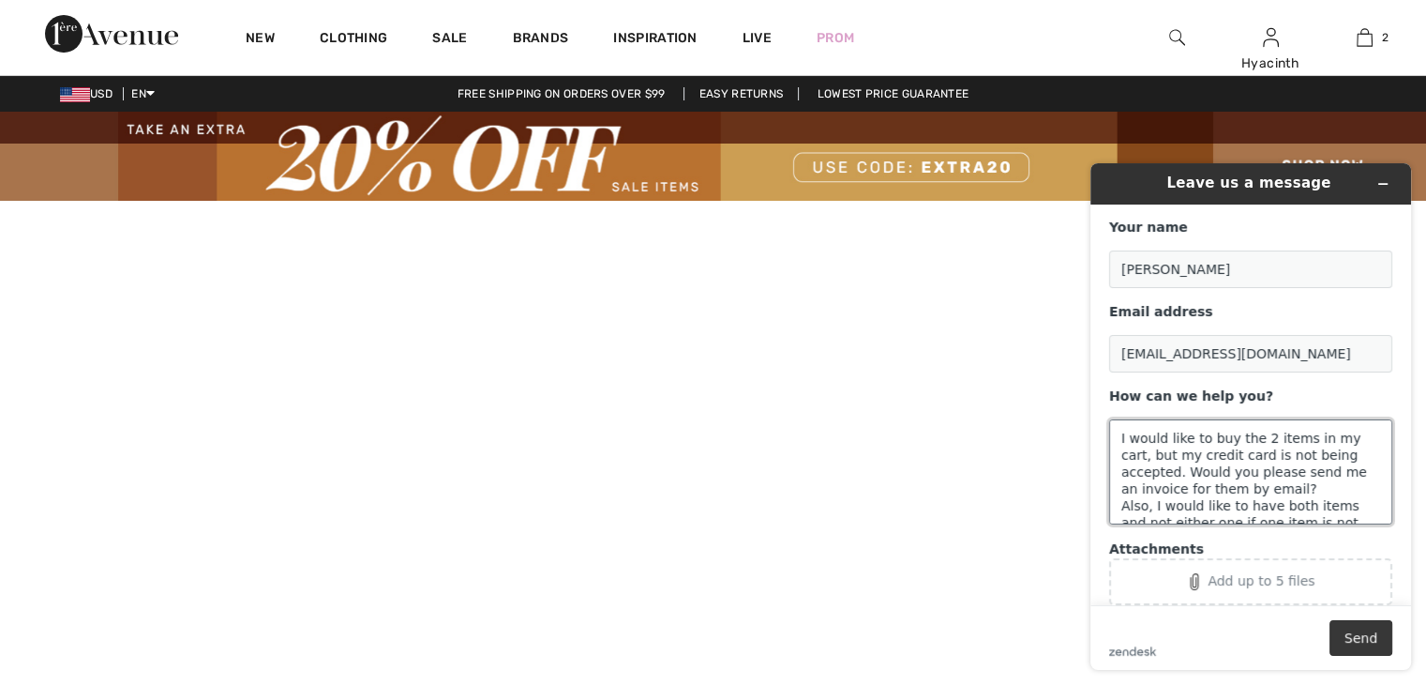
type textarea "I would like to buy the 2 items in my cart, but my credit card is not being acc…"
click at [1356, 633] on button "Send" at bounding box center [1361, 638] width 63 height 36
